Goal: Transaction & Acquisition: Purchase product/service

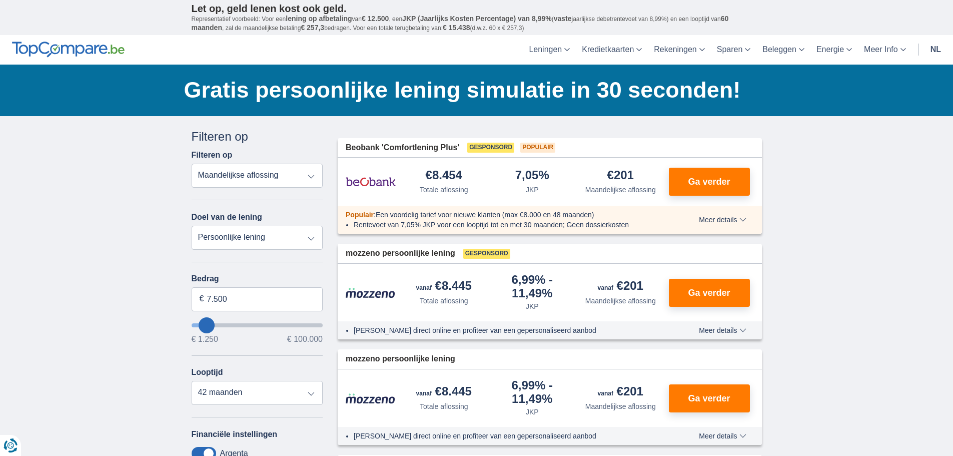
click at [262, 178] on select "Totale aflossing JKP Maandelijkse aflossing" at bounding box center [258, 176] width 132 height 24
click at [252, 237] on select "Persoonlijke lening Auto Moto / fiets Mobilhome / caravan Renovatie Energie Sch…" at bounding box center [258, 238] width 132 height 24
click at [253, 237] on select "Persoonlijke lening Auto Moto / fiets Mobilhome / caravan Renovatie Energie Sch…" at bounding box center [258, 238] width 132 height 24
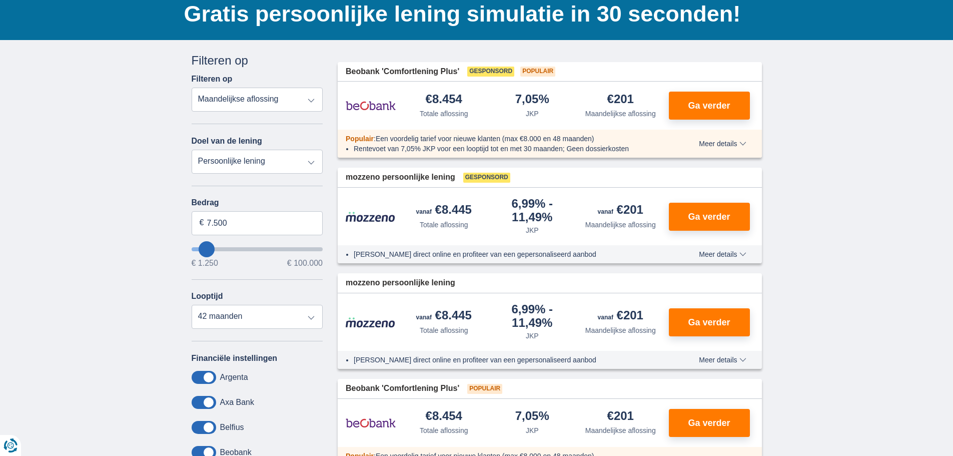
scroll to position [100, 0]
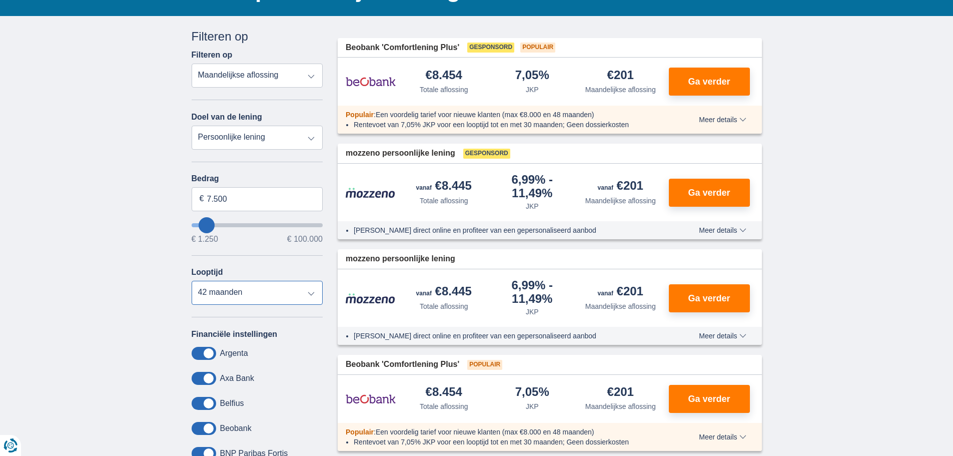
click at [239, 289] on select "12 maanden 18 maanden 24 maanden 30 maanden 36 maanden 42 maanden" at bounding box center [258, 293] width 132 height 24
click at [192, 281] on select "12 maanden 18 maanden 24 maanden 30 maanden 36 maanden 42 maanden" at bounding box center [258, 293] width 132 height 24
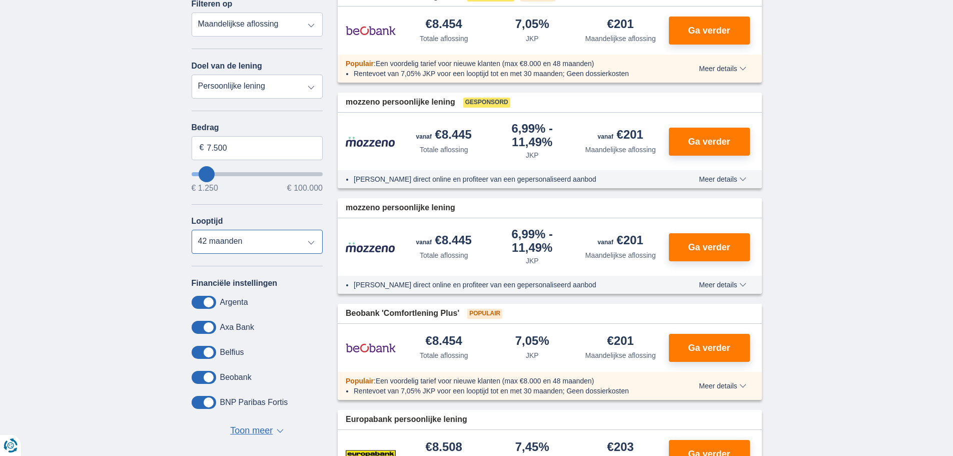
scroll to position [150, 0]
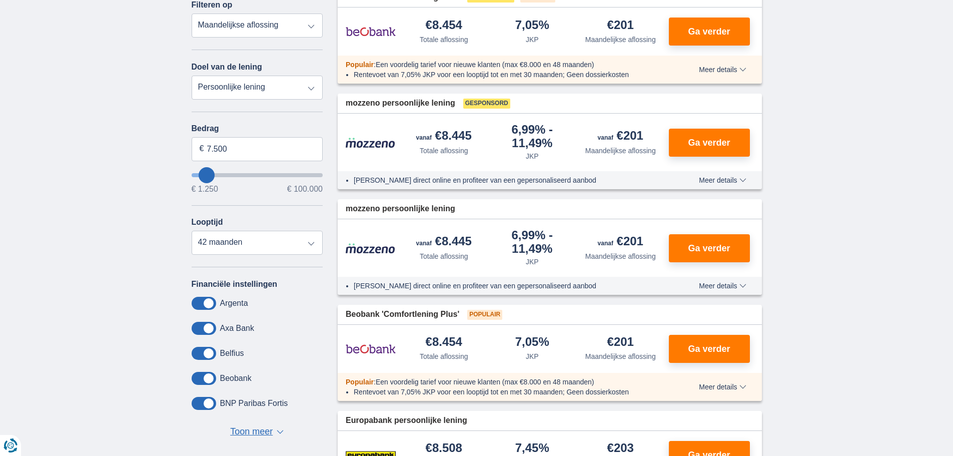
type input "8.250"
type input "11250"
type input "11.250"
select select "60"
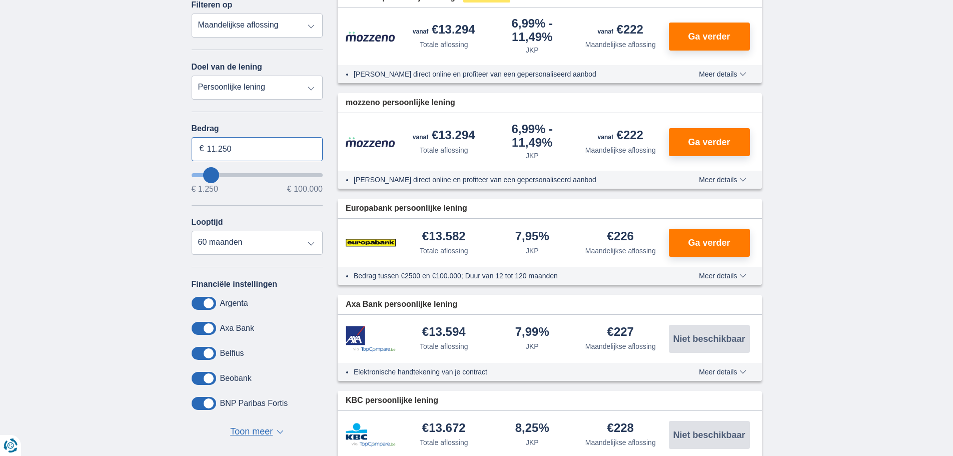
click at [230, 152] on input "11.250" at bounding box center [258, 149] width 132 height 24
drag, startPoint x: 239, startPoint y: 149, endPoint x: 184, endPoint y: 155, distance: 55.4
click at [184, 155] on div "Annuleren Filters Filteren op Filteren op Totale aflossing JKP Maandelijkse afl…" at bounding box center [257, 216] width 147 height 476
type input "35.000"
type input "35250"
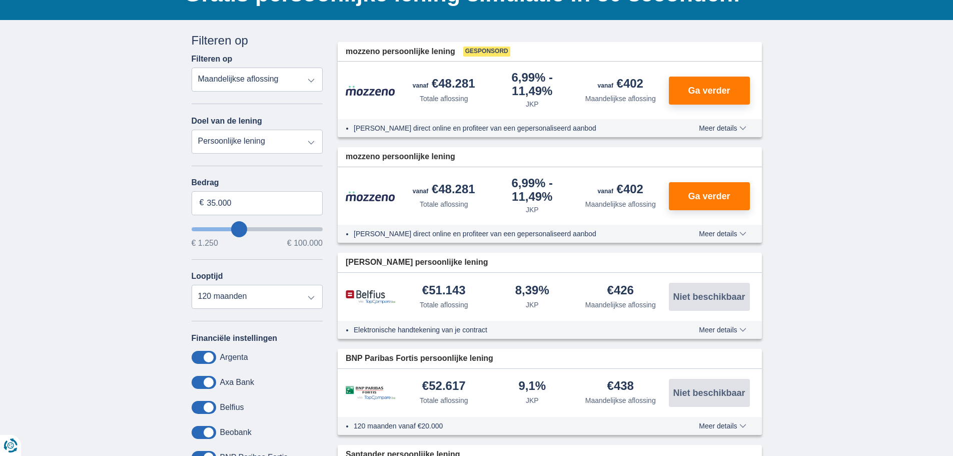
scroll to position [100, 0]
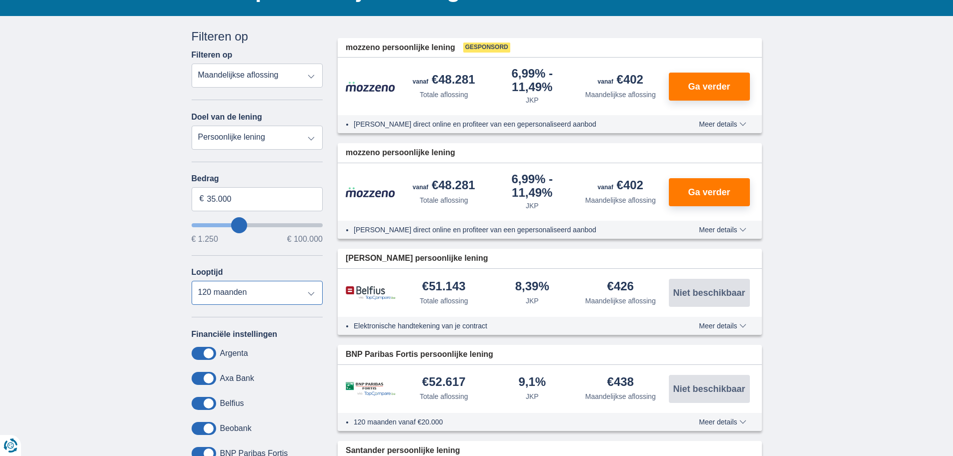
click at [227, 292] on select "12 maanden 18 maanden 24 maanden 30 maanden 36 maanden 42 maanden 48 maanden 60…" at bounding box center [258, 293] width 132 height 24
click at [192, 281] on select "12 maanden 18 maanden 24 maanden 30 maanden 36 maanden 42 maanden 48 maanden 60…" at bounding box center [258, 293] width 132 height 24
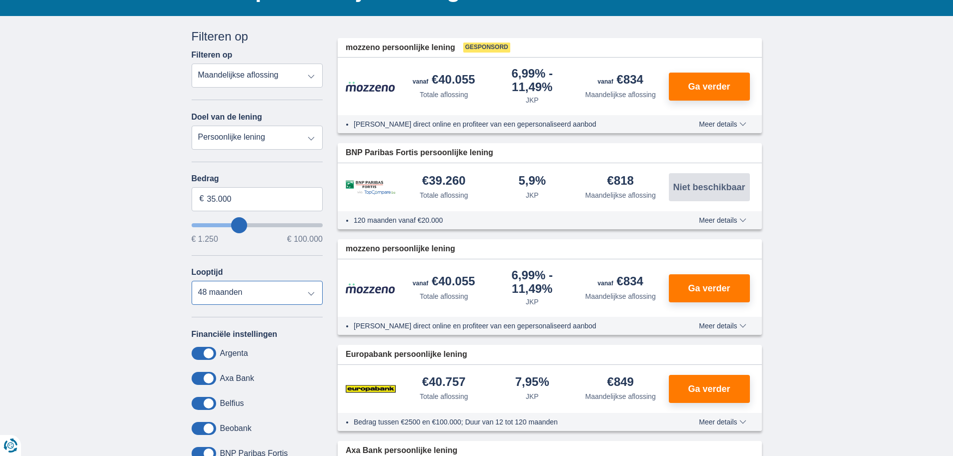
click at [244, 288] on select "12 maanden 18 maanden 24 maanden 30 maanden 36 maanden 42 maanden 48 maanden 60…" at bounding box center [258, 293] width 132 height 24
select select "60"
click at [192, 281] on select "12 maanden 18 maanden 24 maanden 30 maanden 36 maanden 42 maanden 48 maanden 60…" at bounding box center [258, 293] width 132 height 24
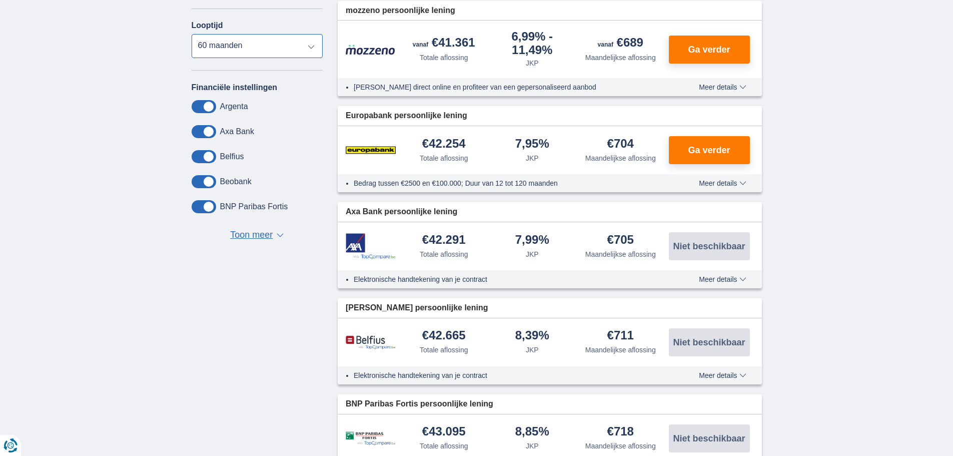
scroll to position [300, 0]
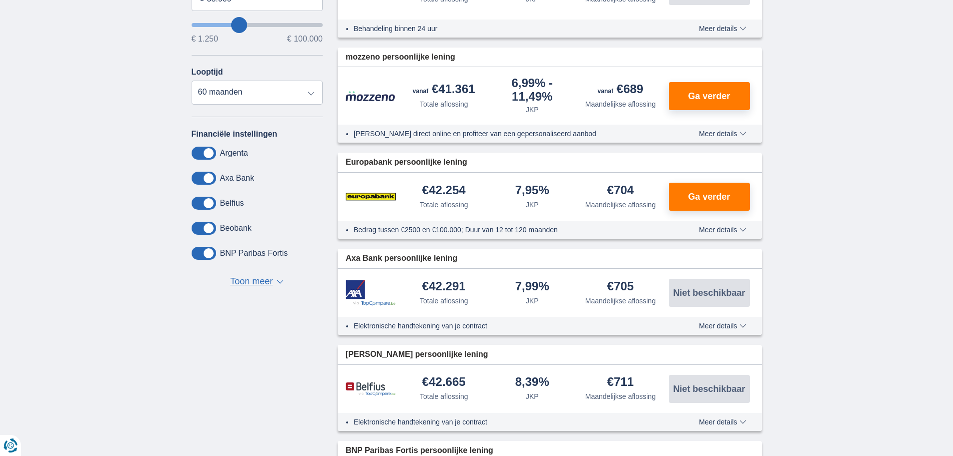
click at [479, 195] on div "€42.254 Totale aflossing" at bounding box center [444, 197] width 89 height 26
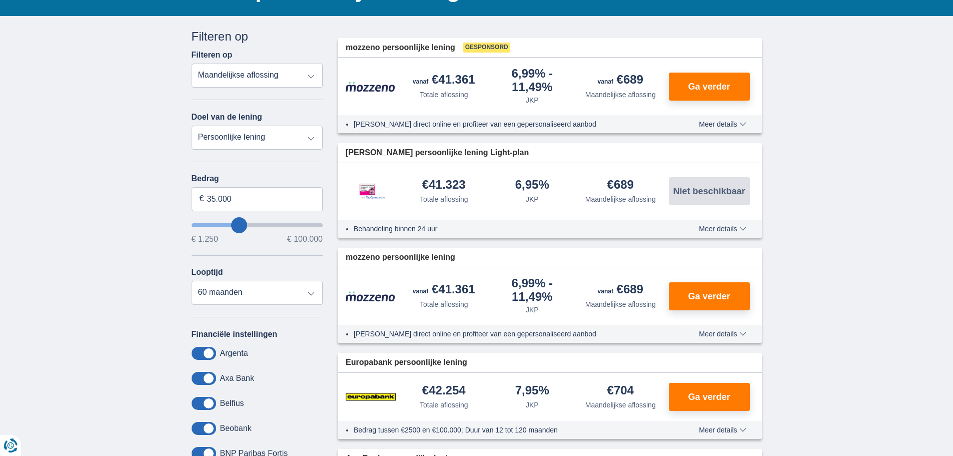
scroll to position [0, 0]
